Goal: Task Accomplishment & Management: Use online tool/utility

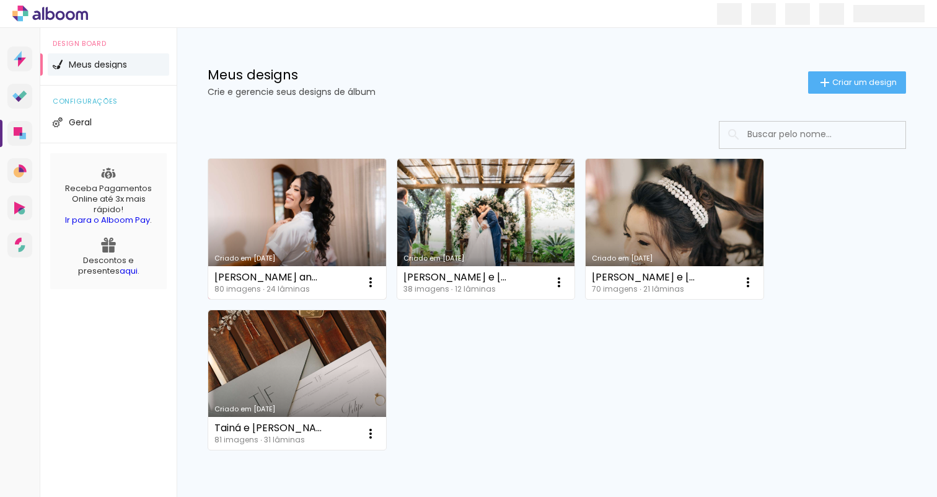
click at [283, 223] on link "Criado em [DATE]" at bounding box center [297, 229] width 178 height 140
